Goal: Task Accomplishment & Management: Manage account settings

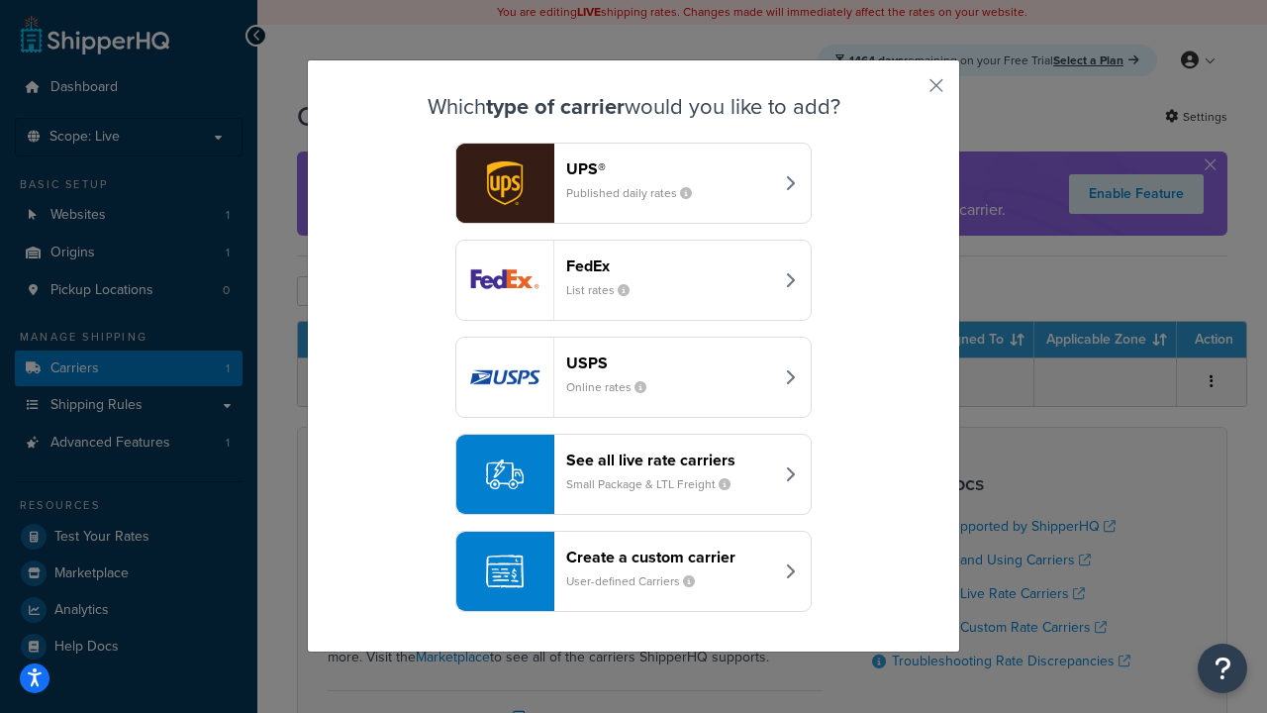
click at [669, 265] on header "FedEx" at bounding box center [669, 265] width 207 height 19
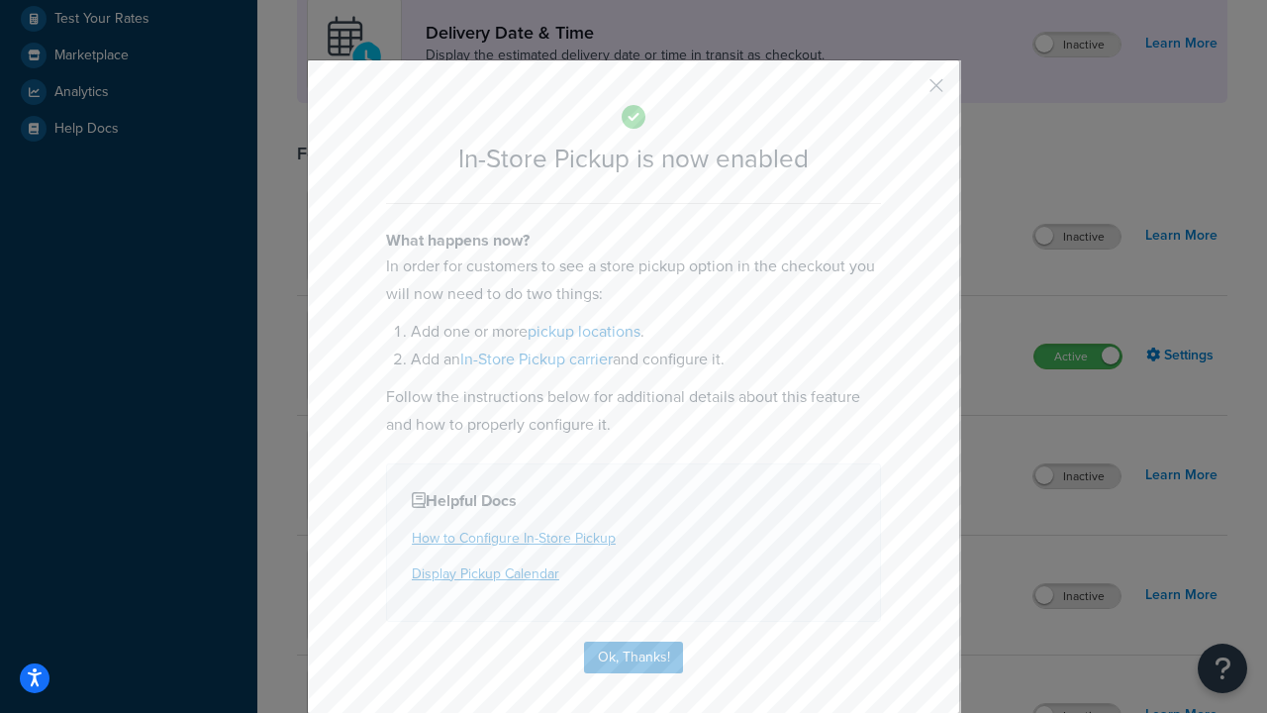
click at [907, 92] on button "button" at bounding box center [907, 92] width 5 height 5
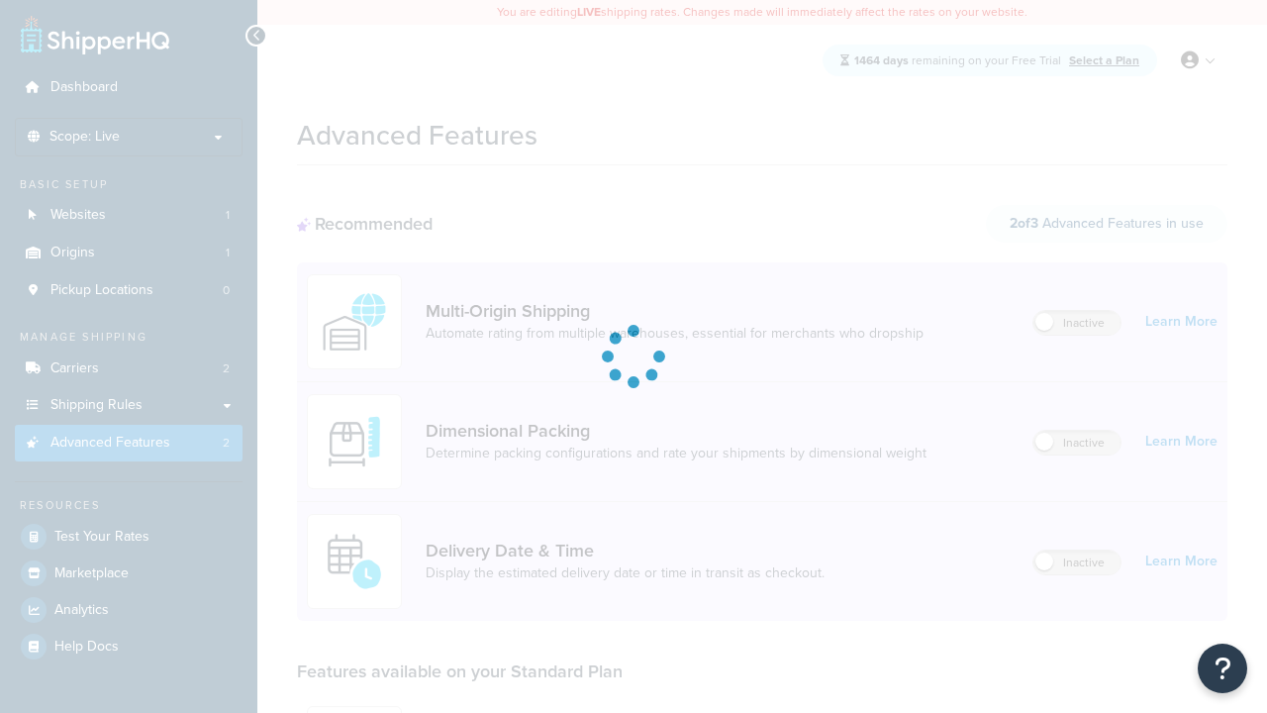
scroll to position [173, 0]
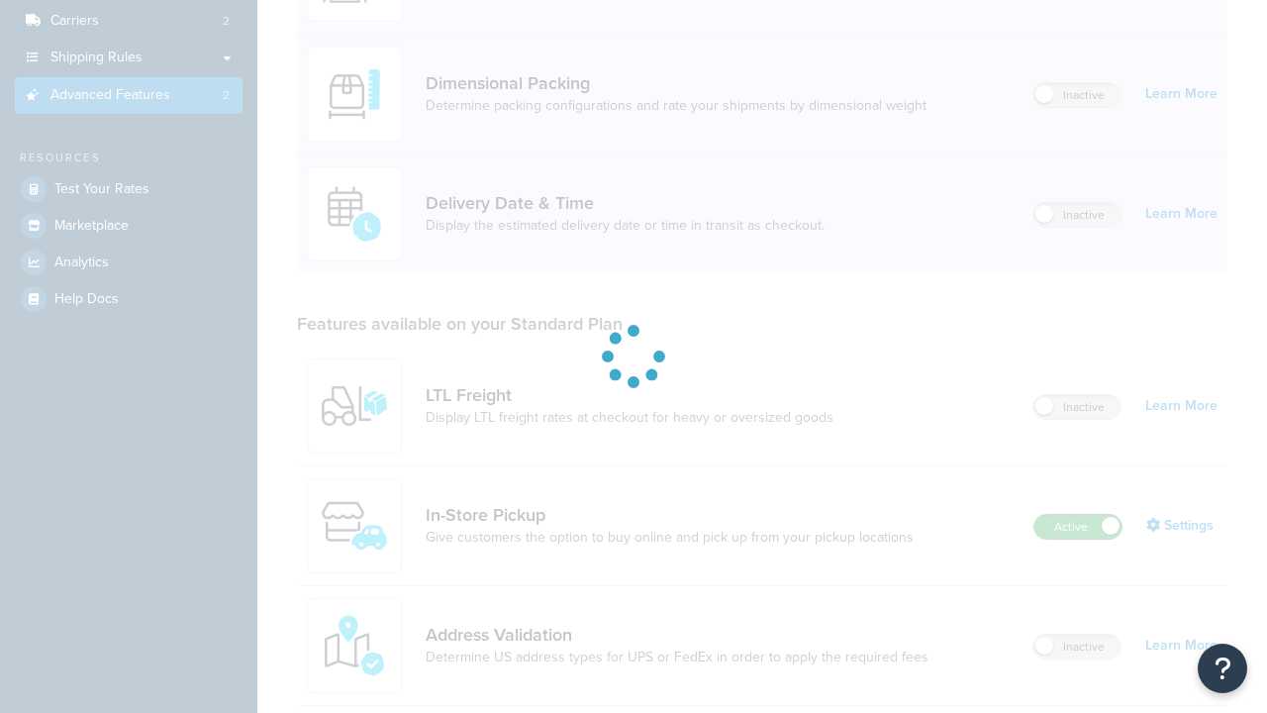
click at [1078, 539] on label "Active" at bounding box center [1077, 527] width 87 height 24
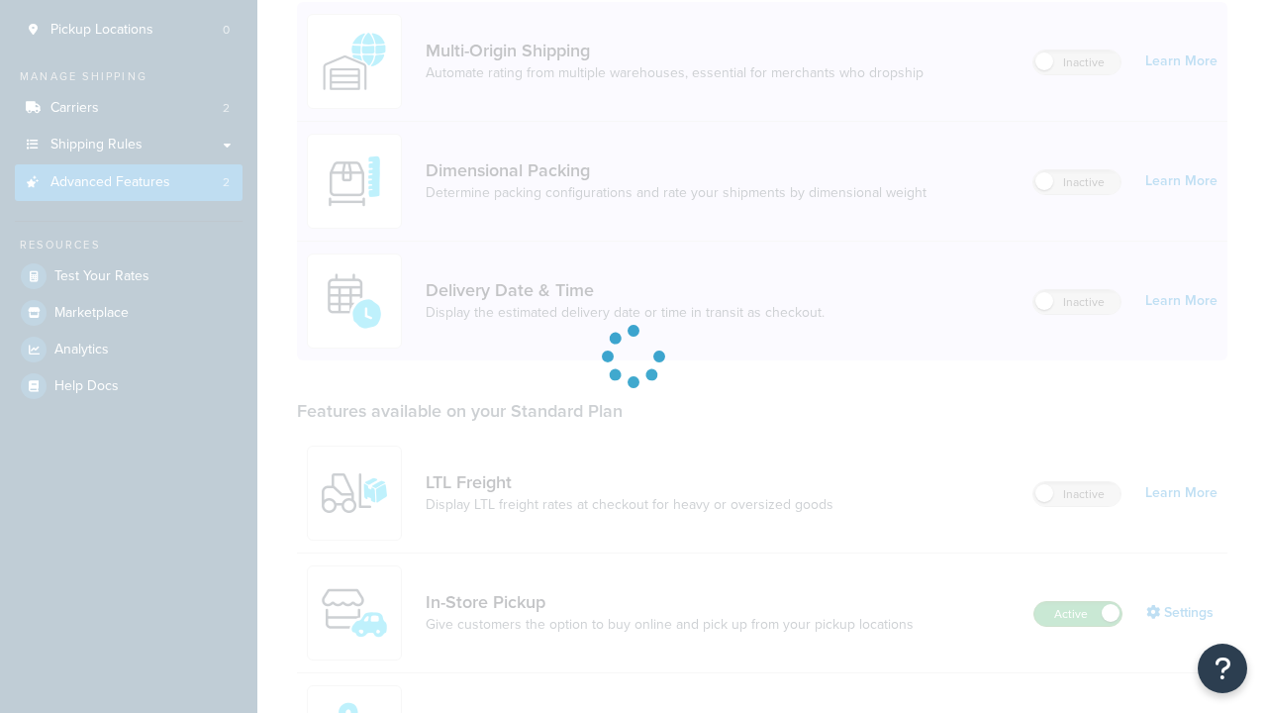
scroll to position [0, 0]
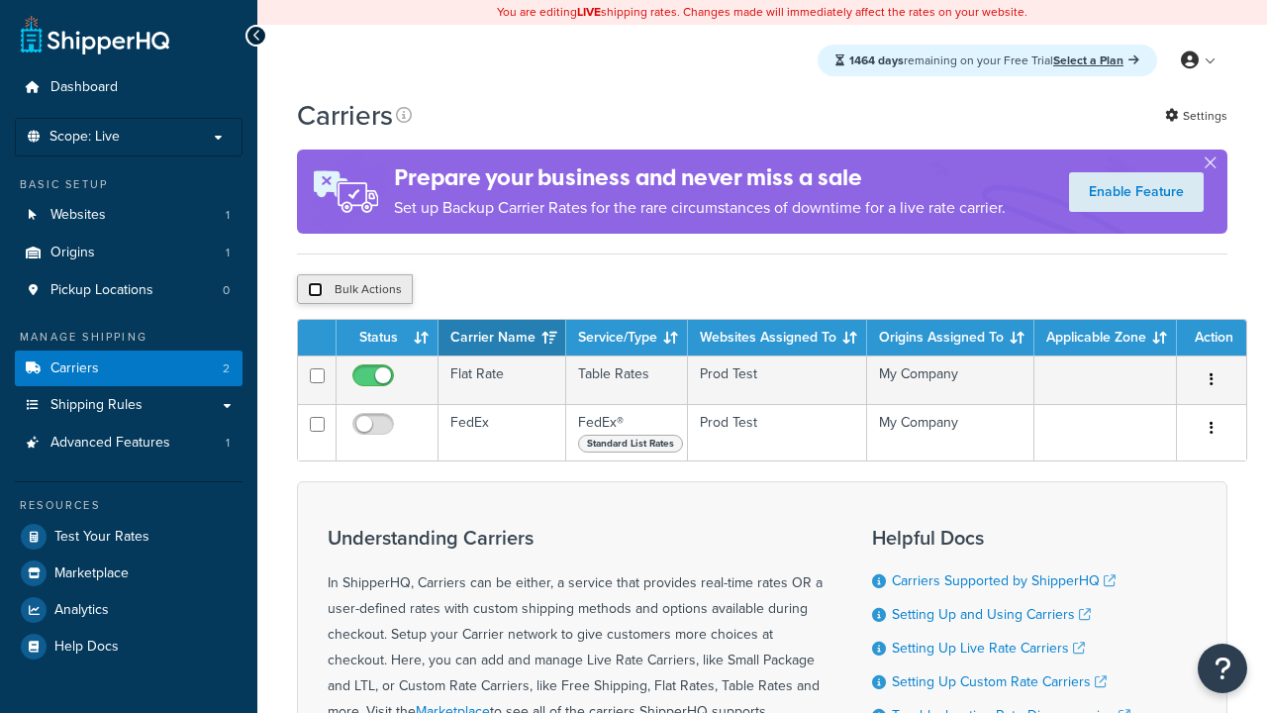
click at [315, 292] on input "checkbox" at bounding box center [315, 289] width 15 height 15
checkbox input "true"
click at [0, 0] on button "Delete" at bounding box center [0, 0] width 0 height 0
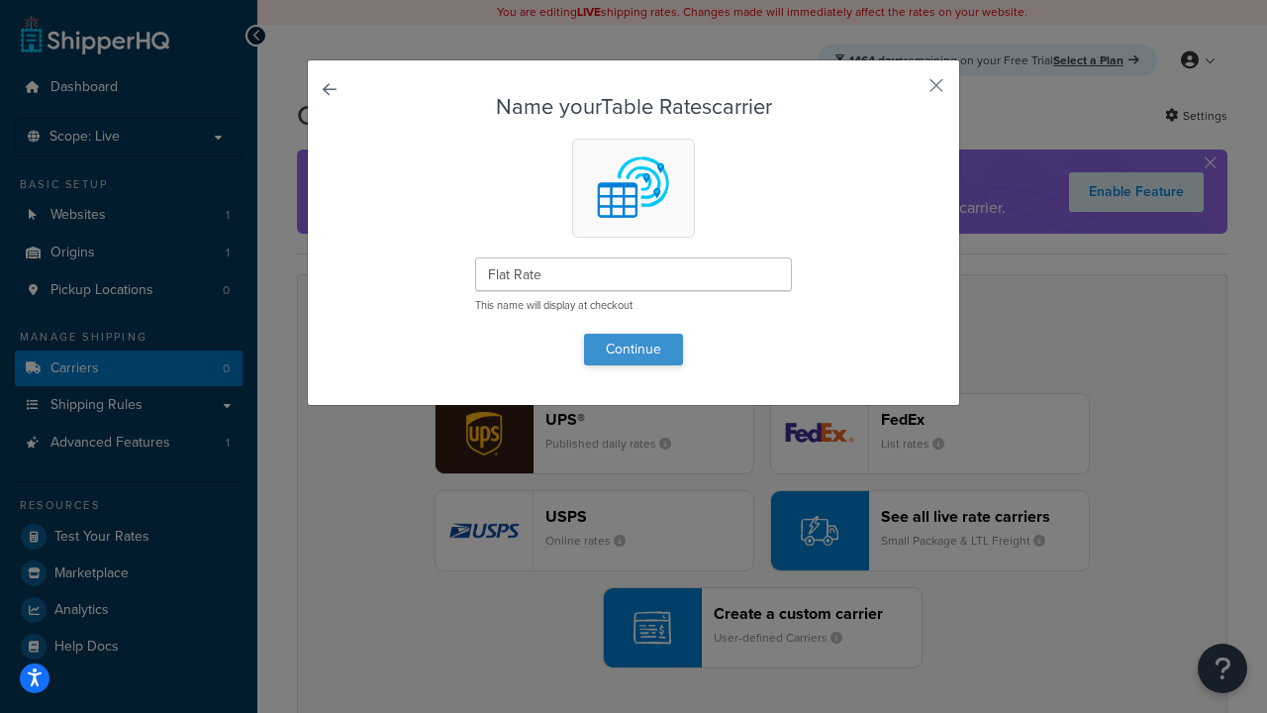
type input "Flat Rate"
click at [634, 348] on button "Continue" at bounding box center [633, 350] width 99 height 32
